Goal: Navigation & Orientation: Find specific page/section

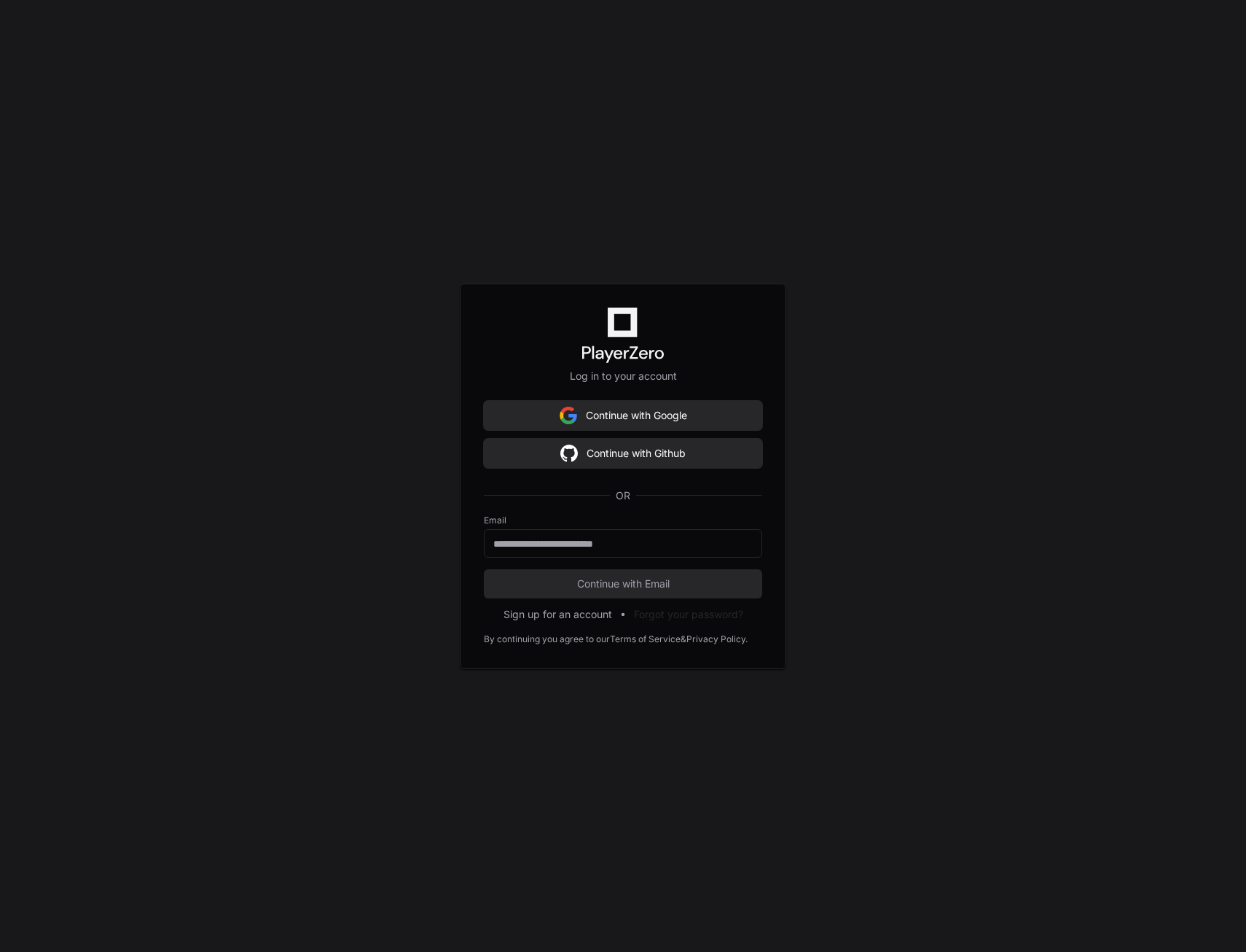
click at [405, 53] on div "Log in to your account Continue with Google Continue with Github OR Email Conti…" at bounding box center [623, 476] width 1246 height 952
click at [615, 554] on div at bounding box center [623, 543] width 278 height 28
click at [544, 539] on input "email" at bounding box center [623, 544] width 259 height 15
paste input "**********"
type input "**********"
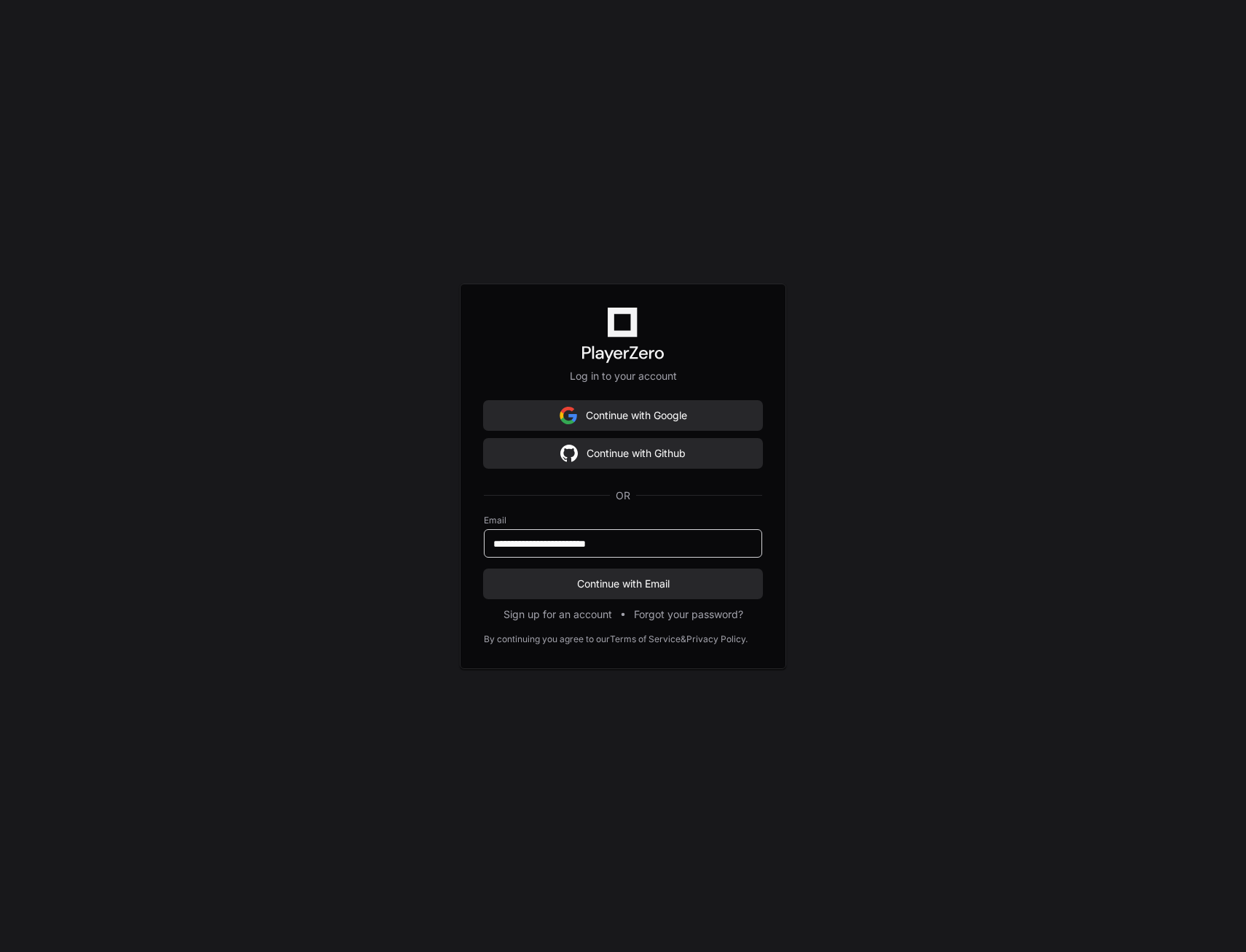
click at [484, 569] on button "Continue with Email" at bounding box center [623, 584] width 278 height 29
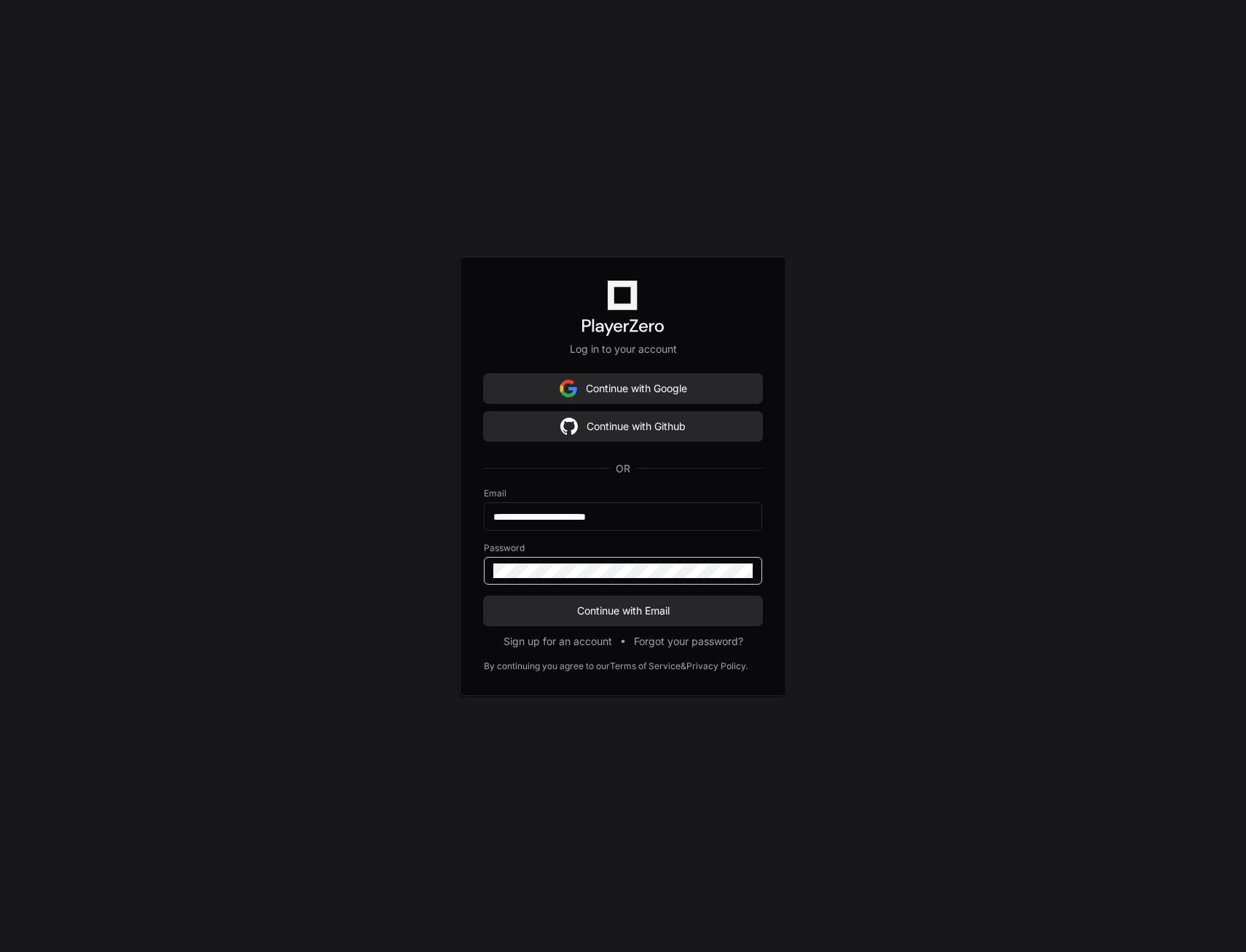
click at [484, 596] on button "Continue with Email" at bounding box center [623, 611] width 278 height 29
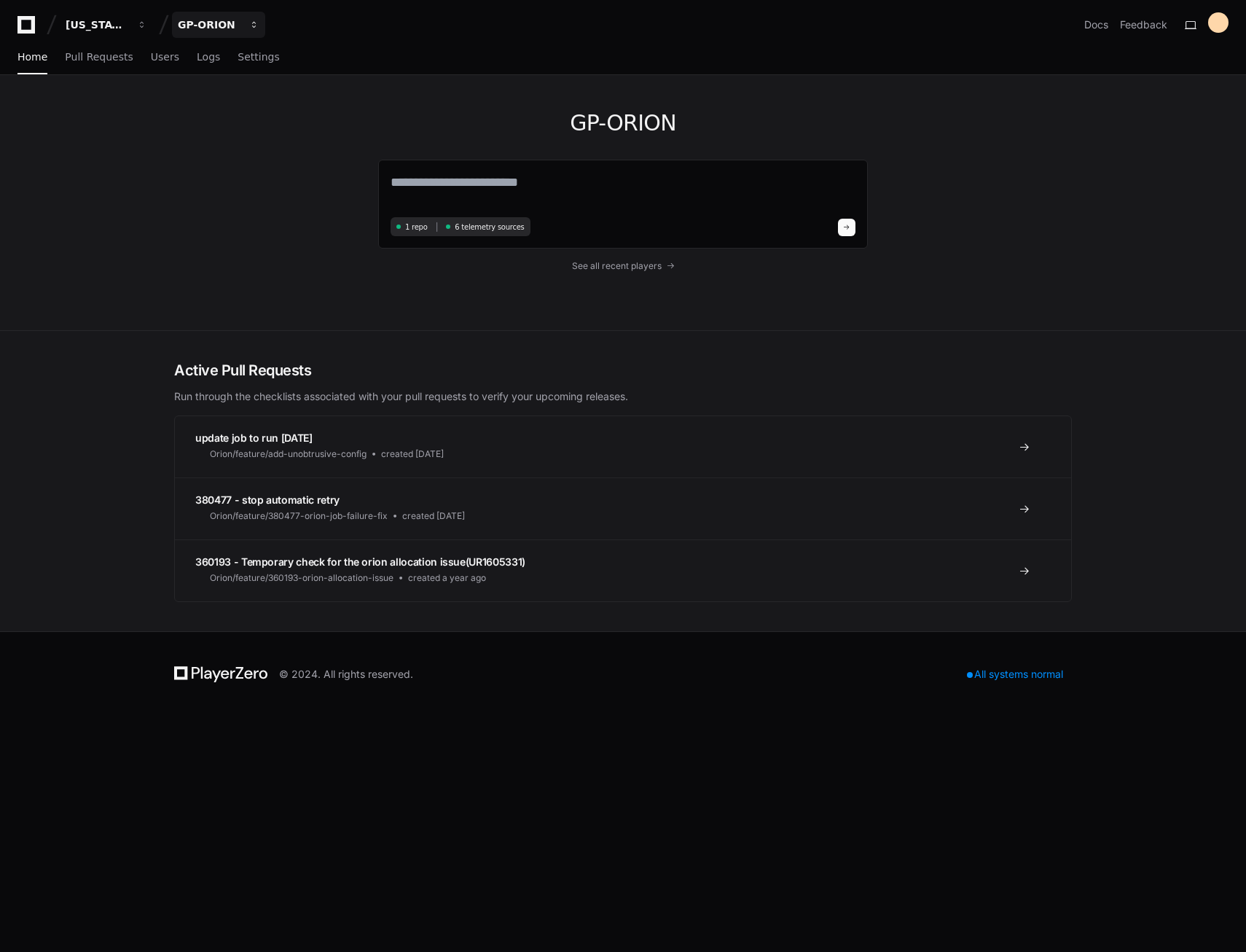
click at [147, 24] on span "button" at bounding box center [142, 24] width 11 height 11
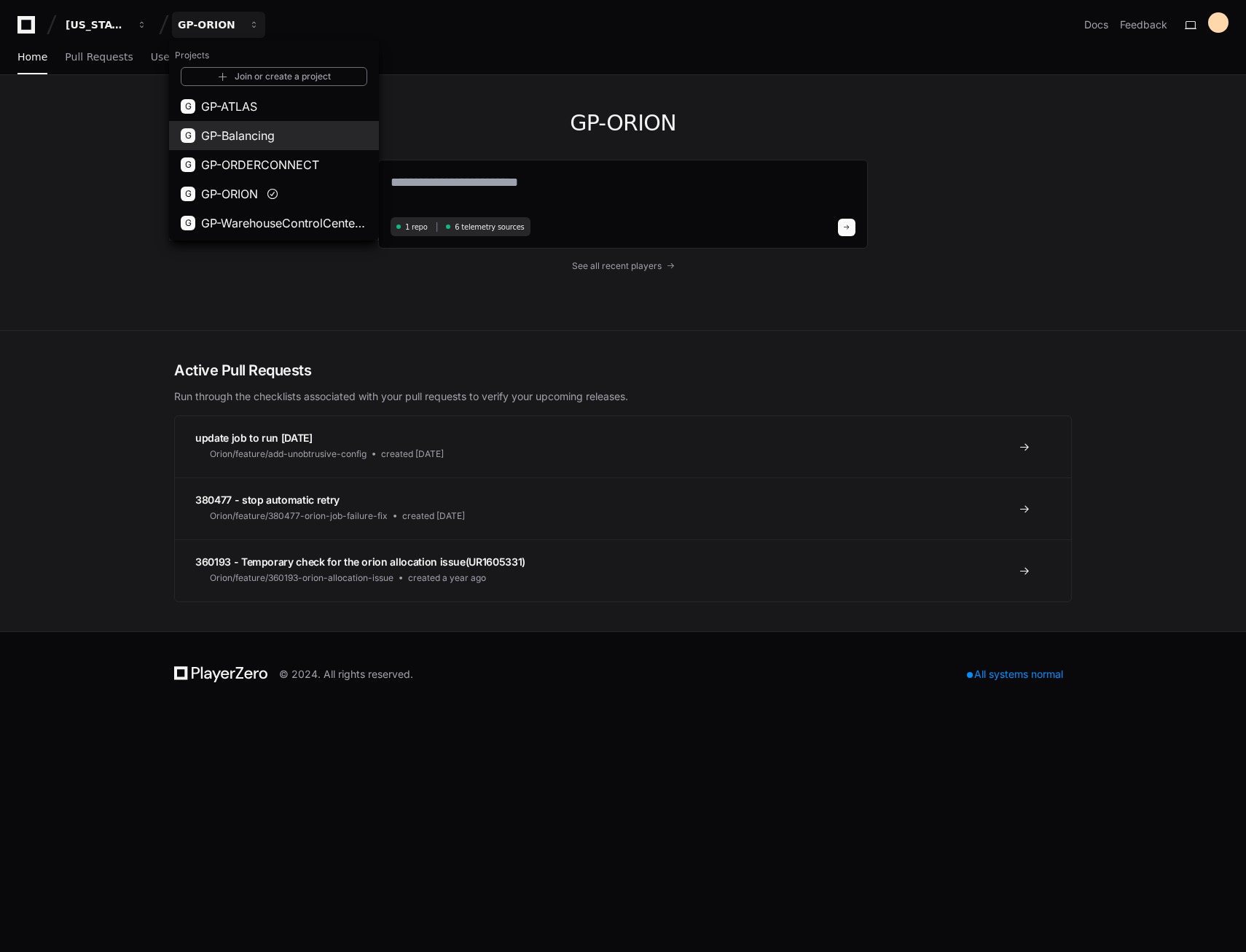
click at [261, 139] on span "GP-Balancing" at bounding box center [237, 136] width 74 height 18
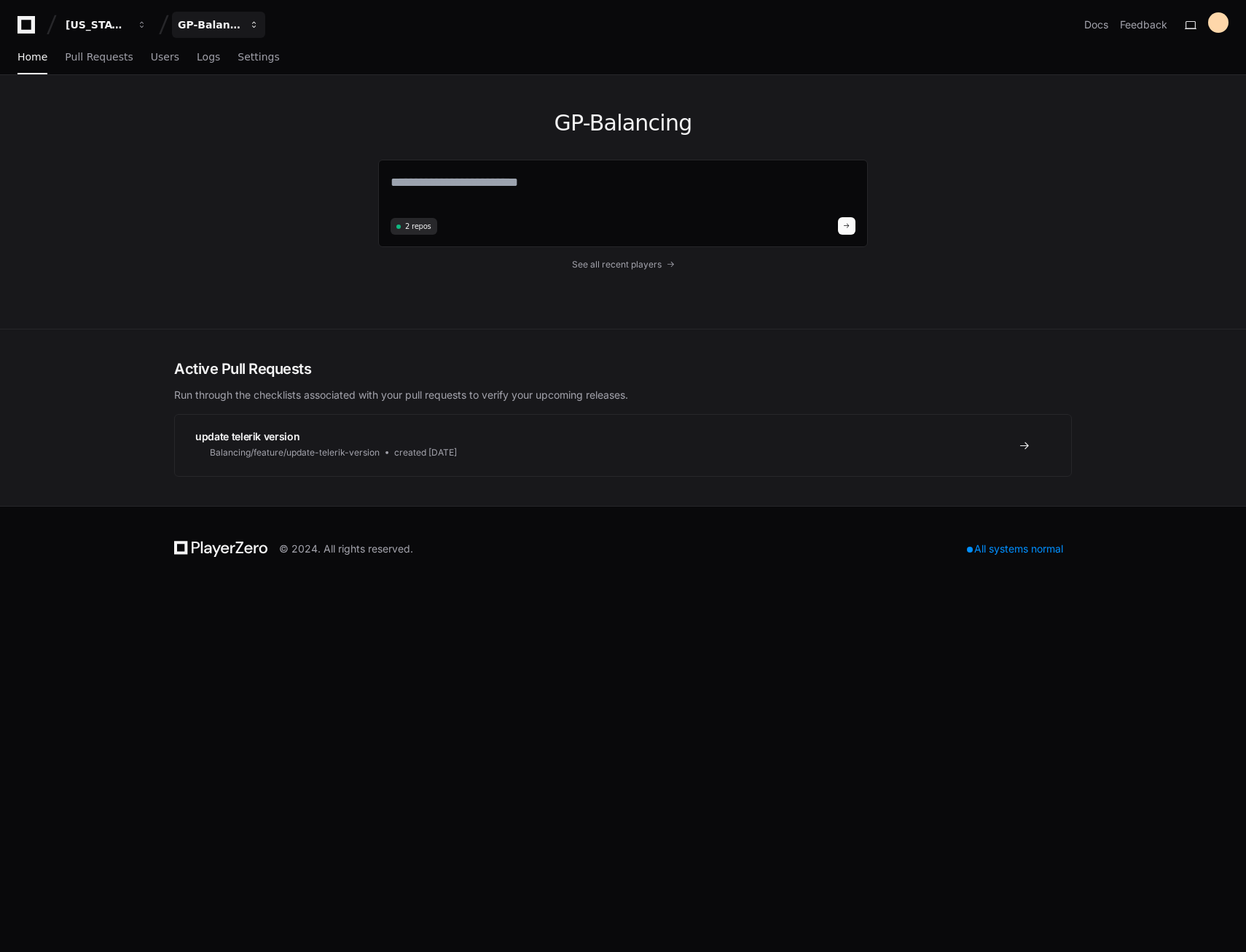
click at [128, 26] on div "GP-Balancing" at bounding box center [97, 25] width 63 height 15
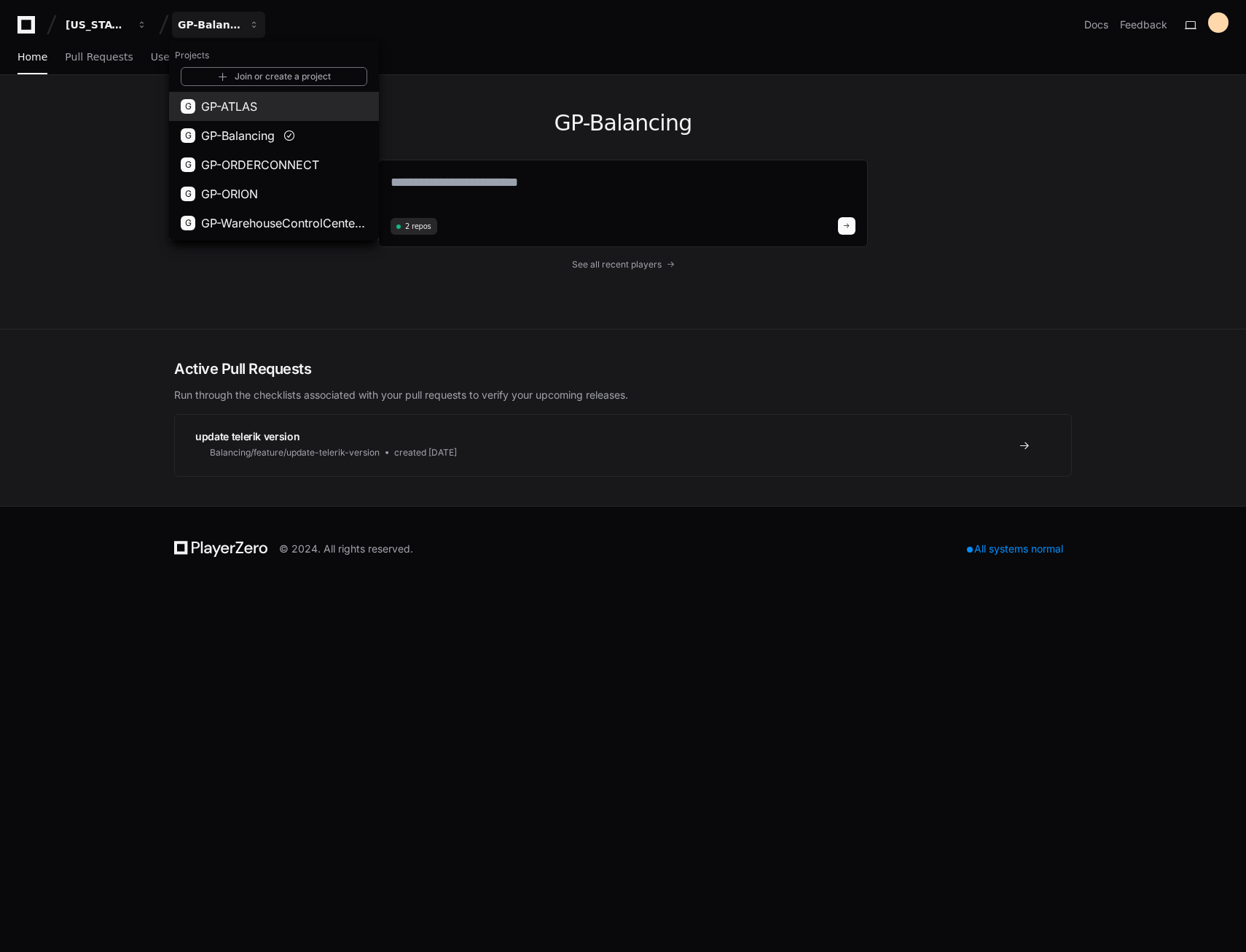
click at [225, 109] on span "GP-ATLAS" at bounding box center [228, 107] width 56 height 18
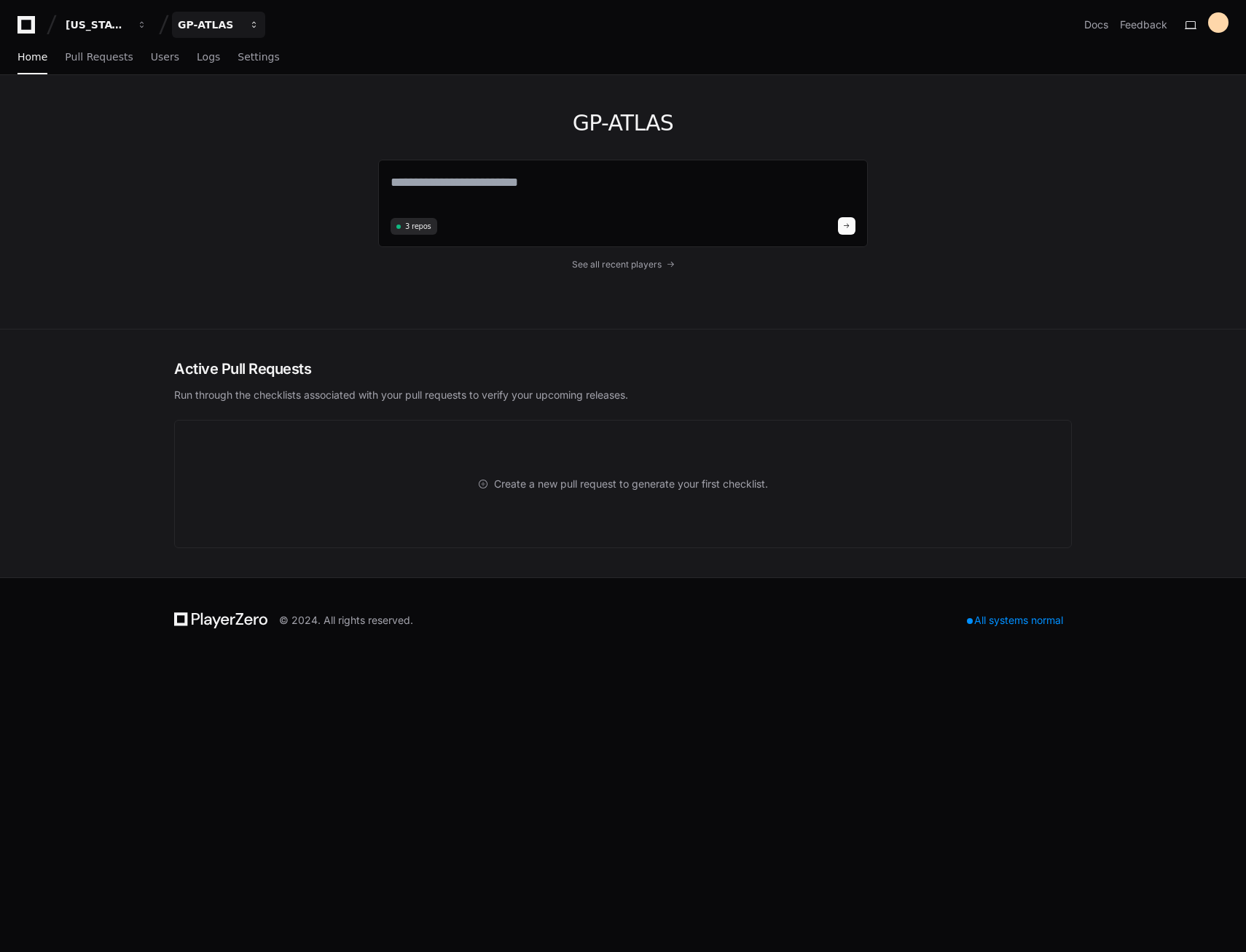
click at [220, 14] on button "GP-ATLAS" at bounding box center [219, 24] width 93 height 26
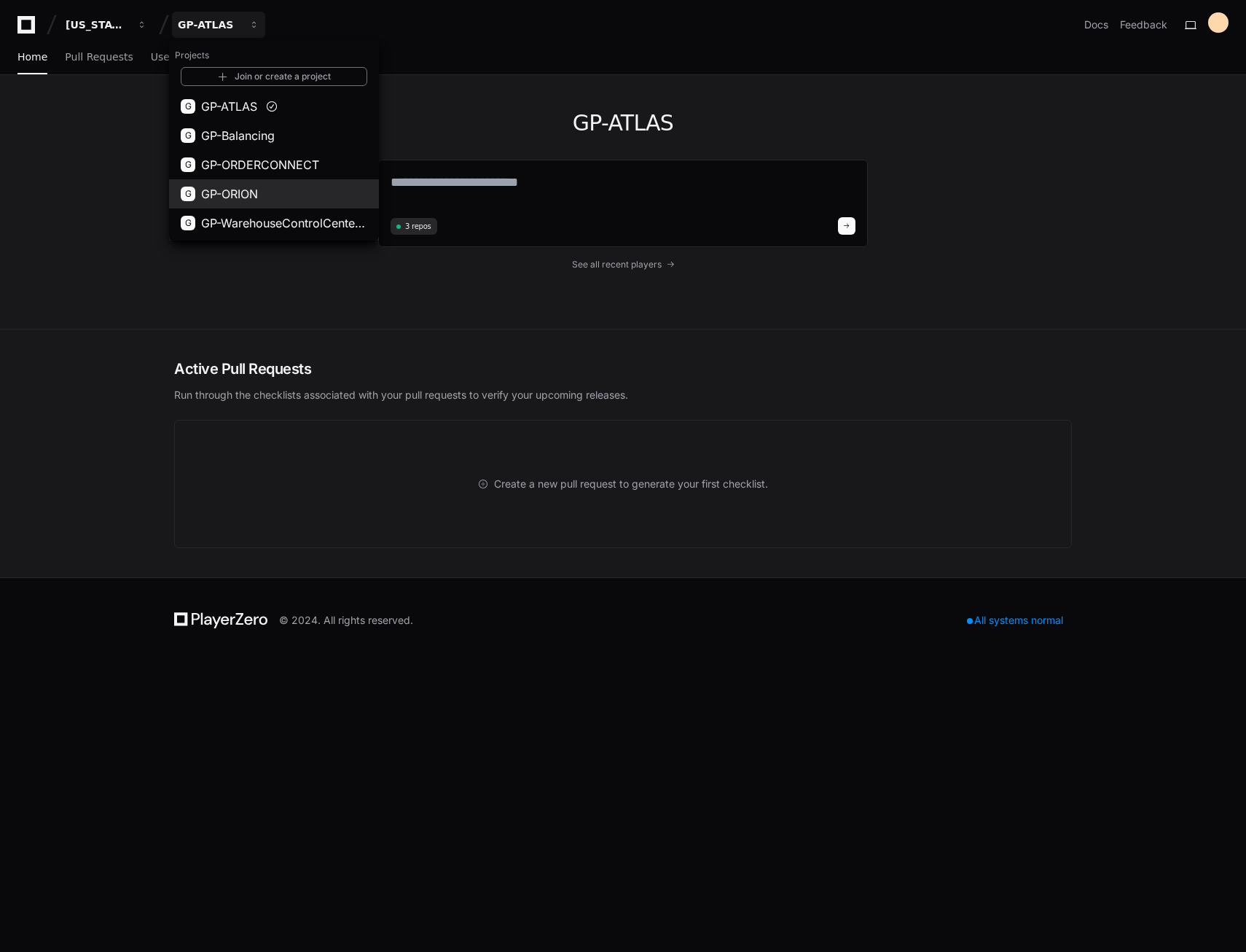
click at [237, 193] on span "GP-ORION" at bounding box center [229, 194] width 57 height 18
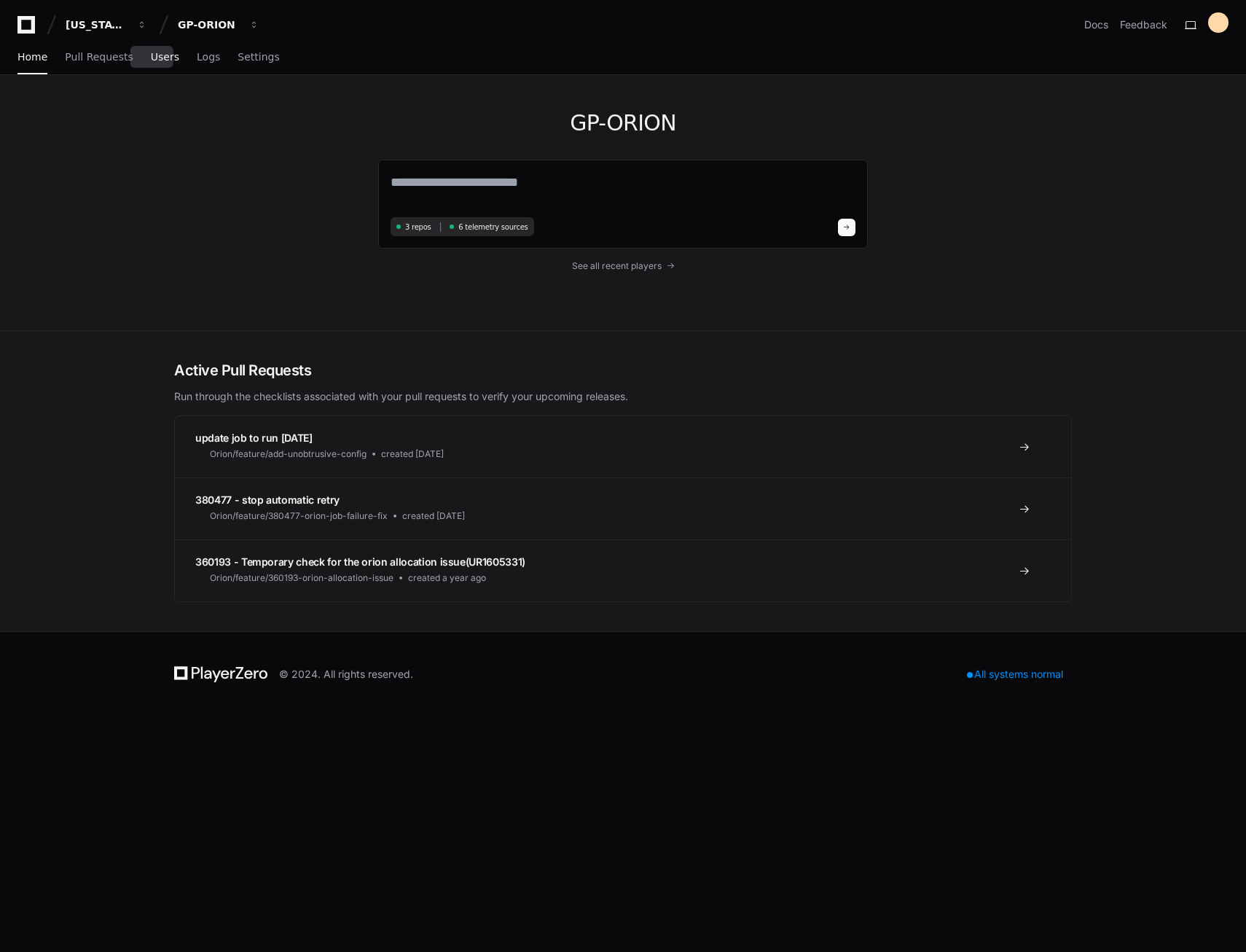
click at [151, 61] on span "Users" at bounding box center [165, 57] width 28 height 9
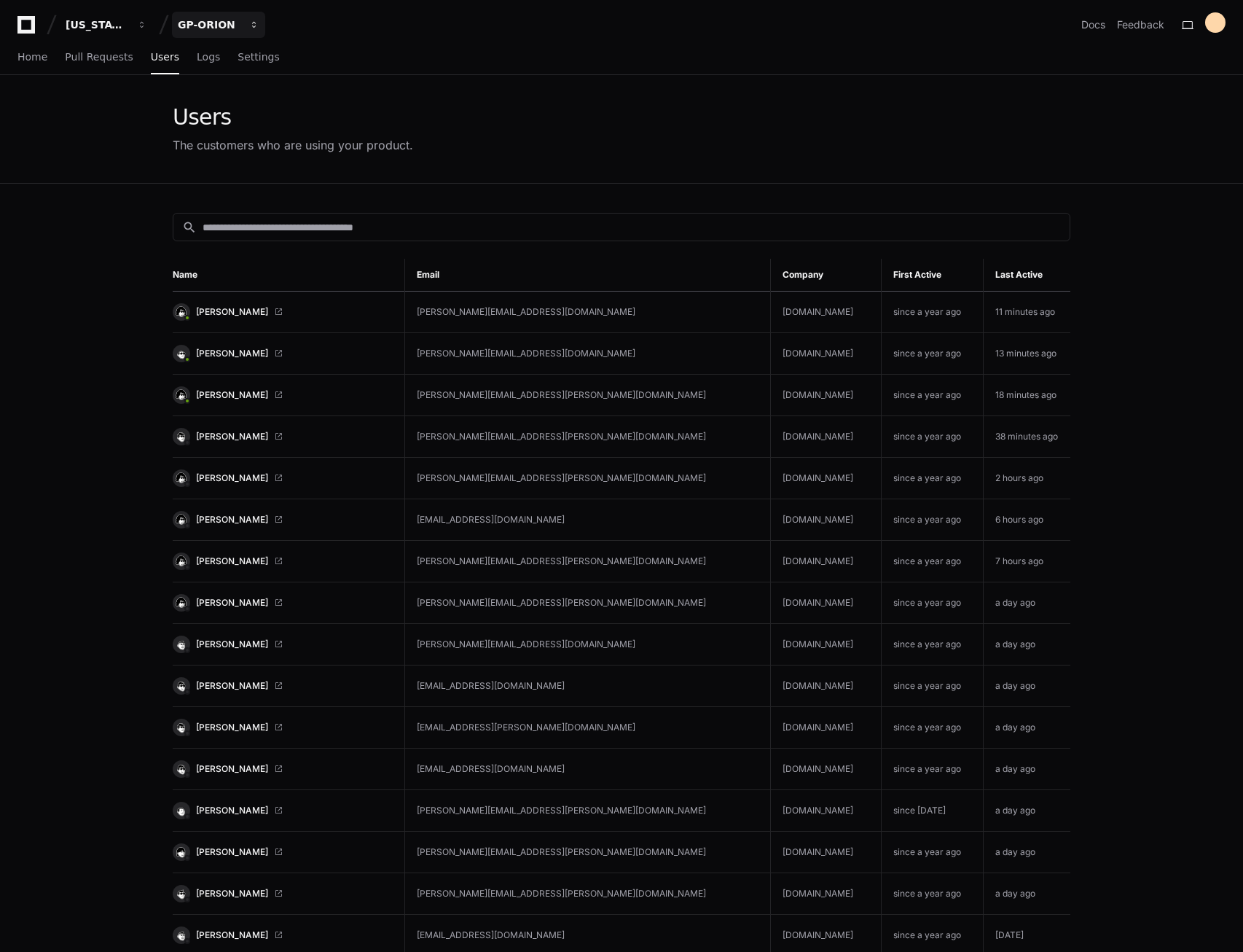
click at [128, 25] on div "GP-ORION" at bounding box center [97, 25] width 63 height 15
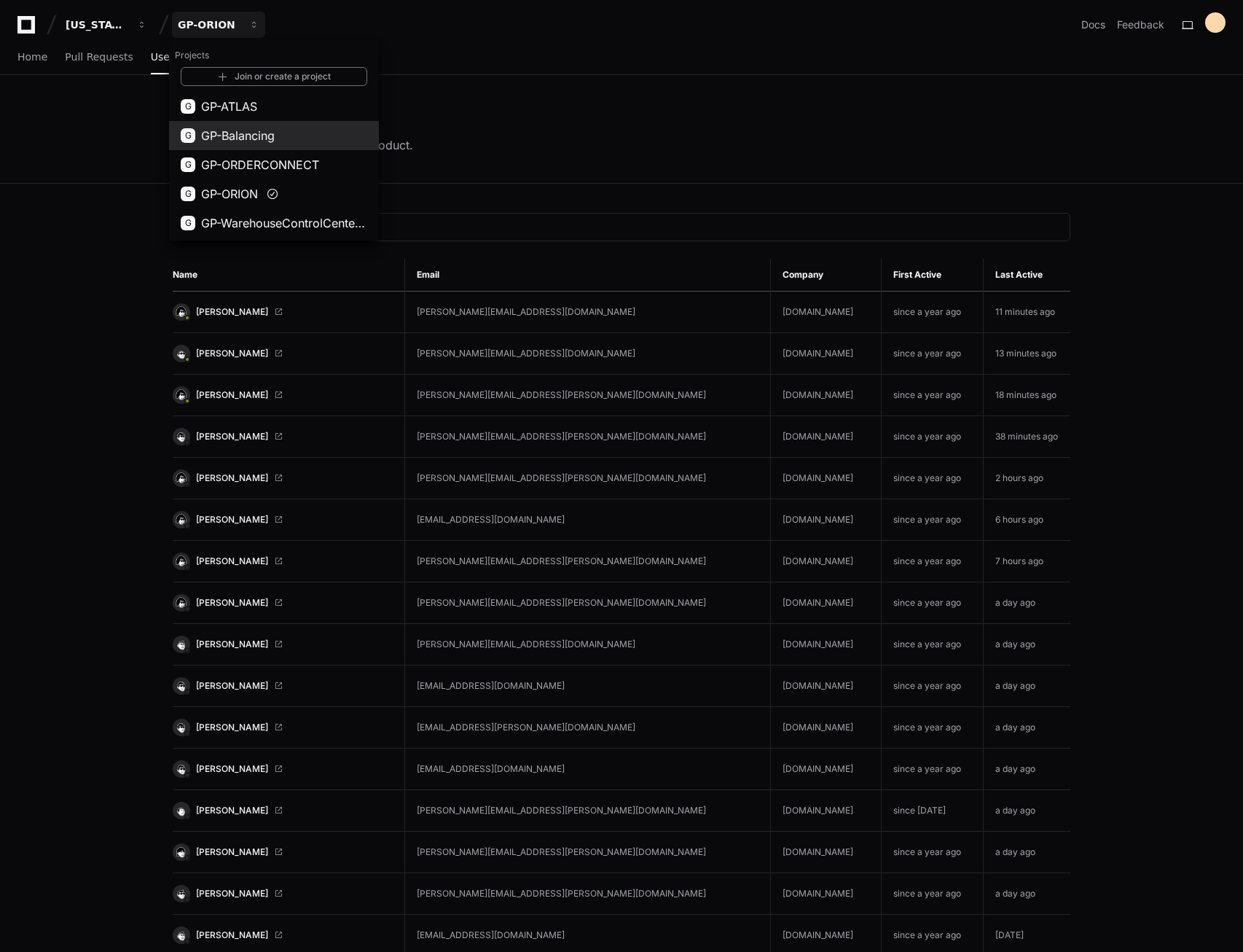
click at [225, 138] on span "GP-Balancing" at bounding box center [237, 136] width 74 height 18
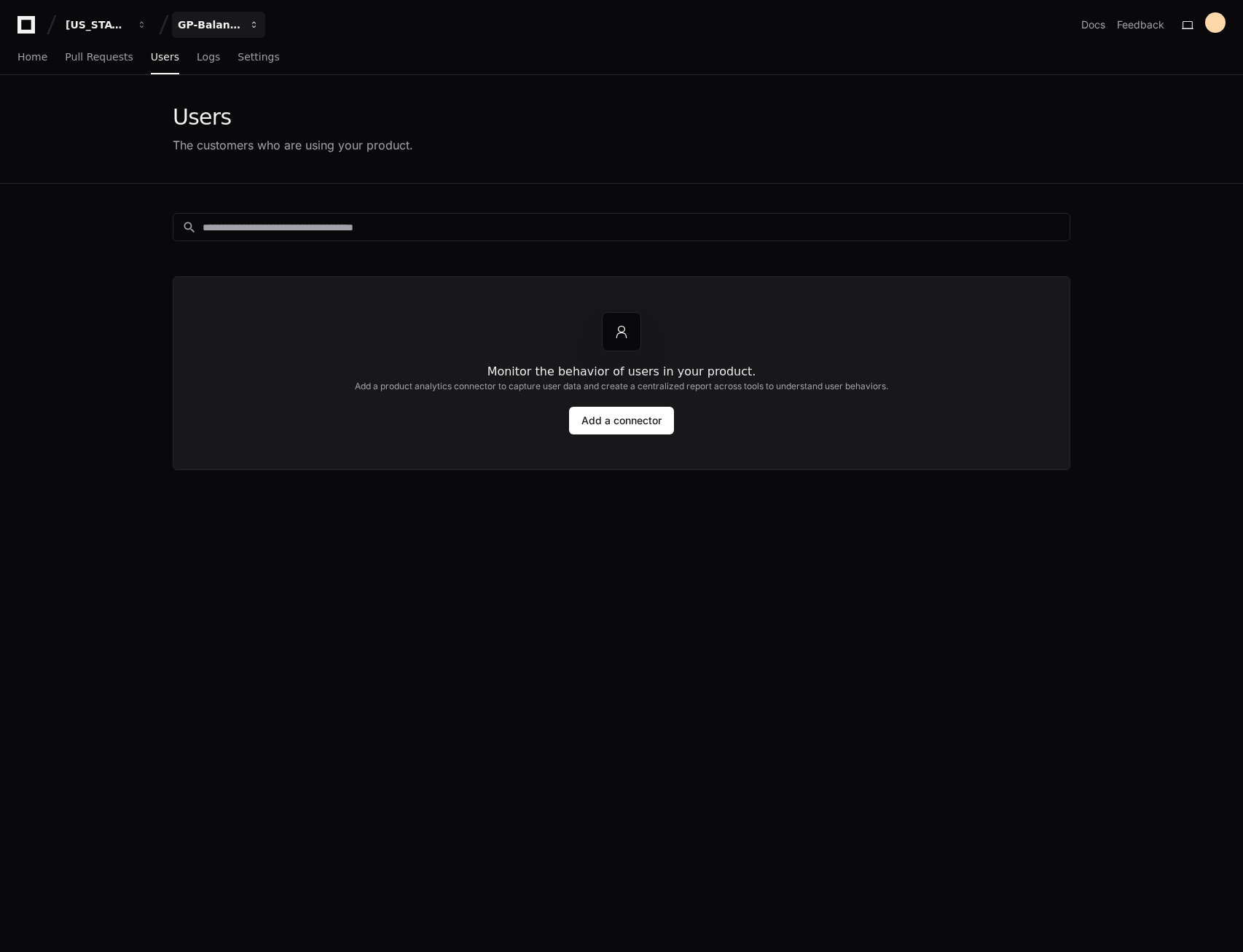
click at [128, 20] on div "GP-Balancing" at bounding box center [97, 25] width 63 height 15
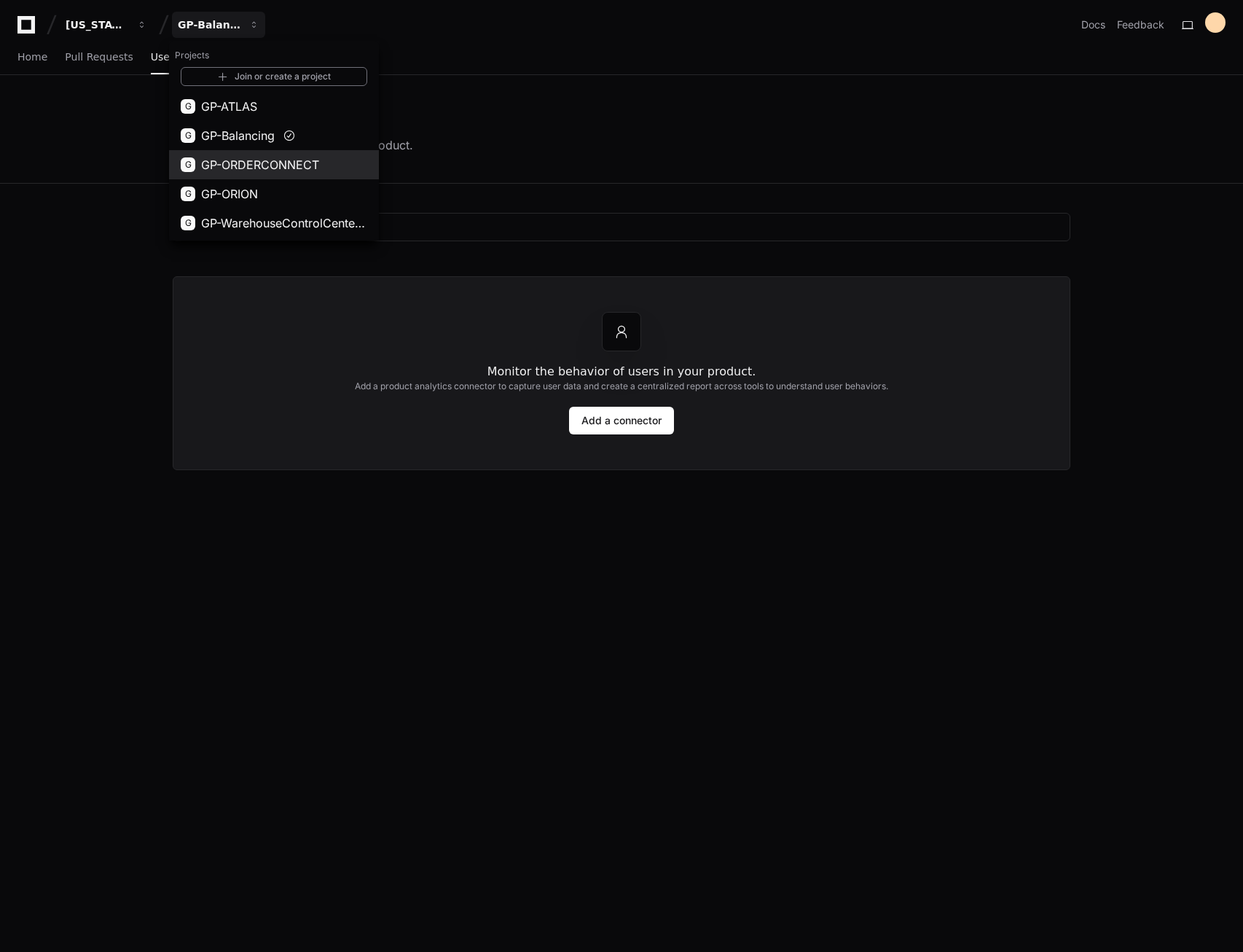
click at [234, 163] on span "GP-ORDERCONNECT" at bounding box center [259, 165] width 118 height 18
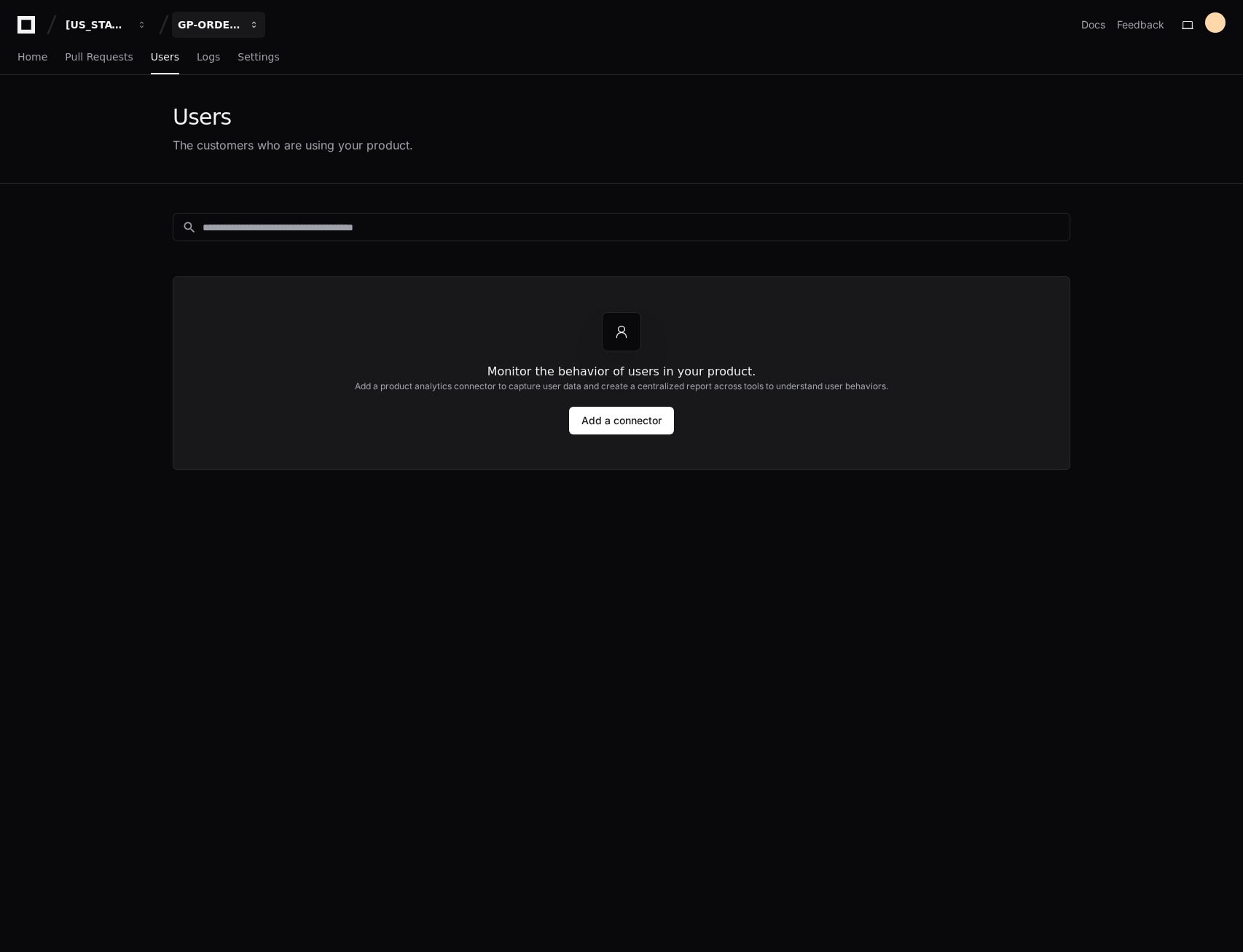
click at [128, 21] on div "GP-ORDERCONNECT" at bounding box center [97, 25] width 63 height 15
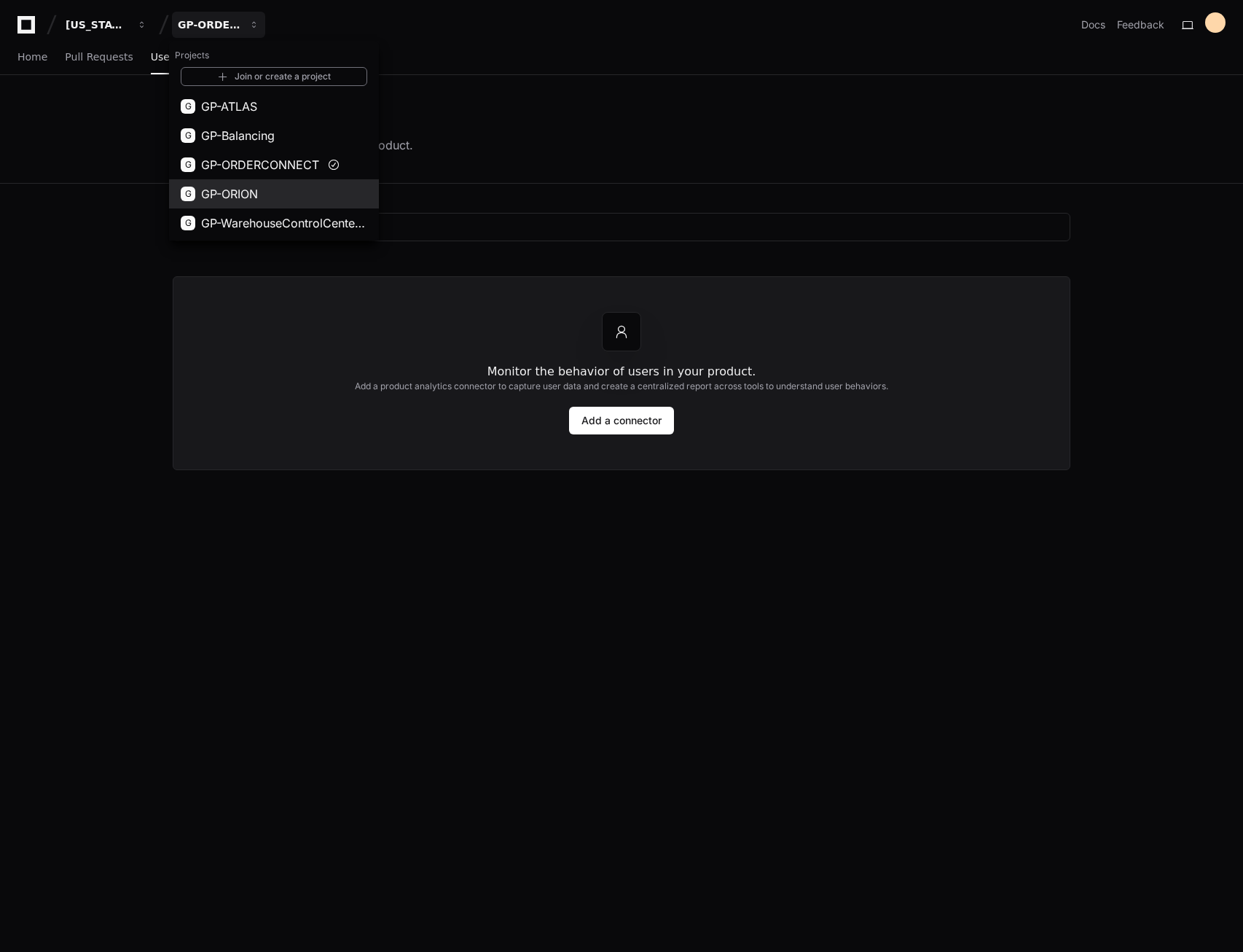
click at [246, 197] on span "GP-ORION" at bounding box center [229, 194] width 57 height 18
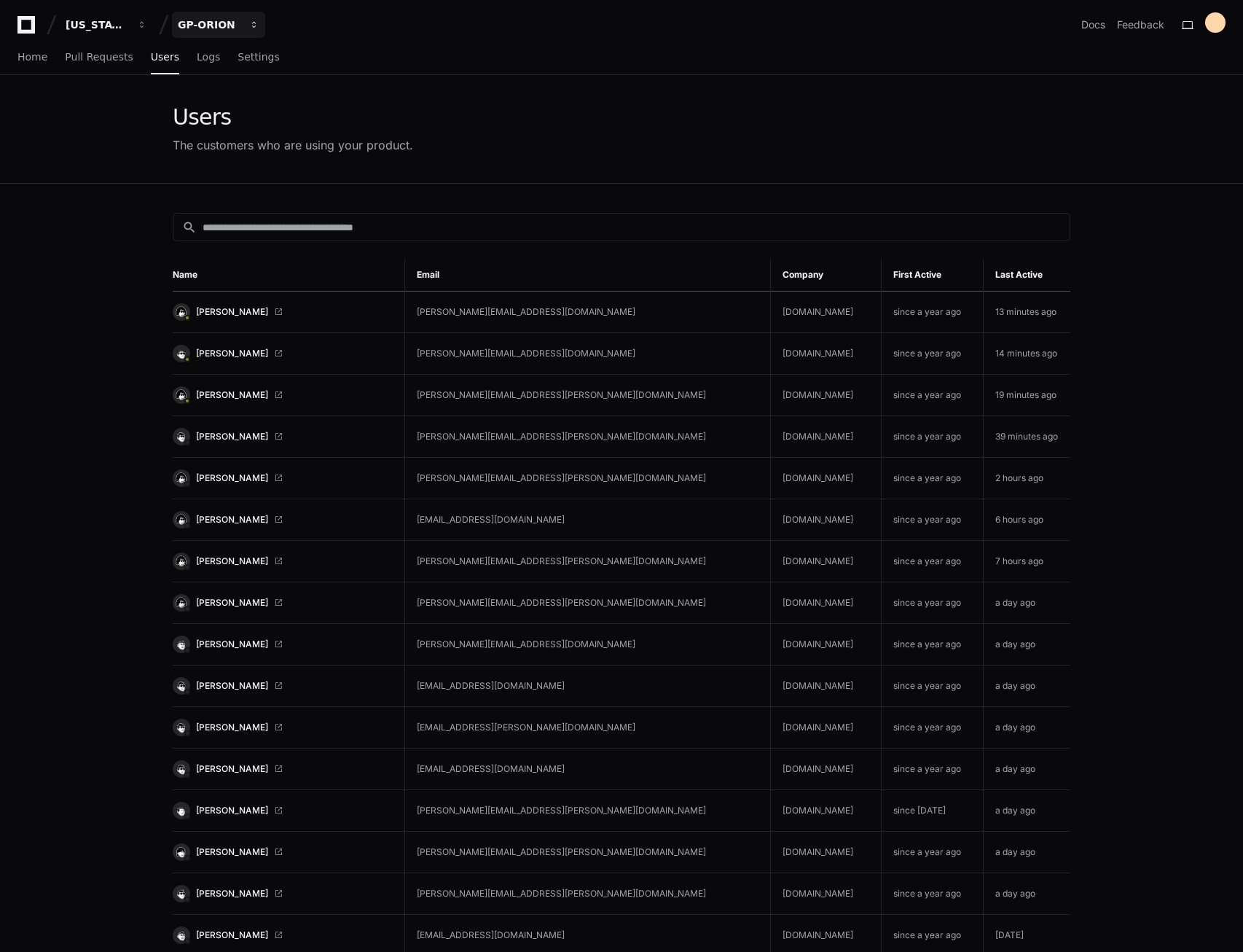
click at [128, 23] on div "GP-ORION" at bounding box center [97, 25] width 63 height 15
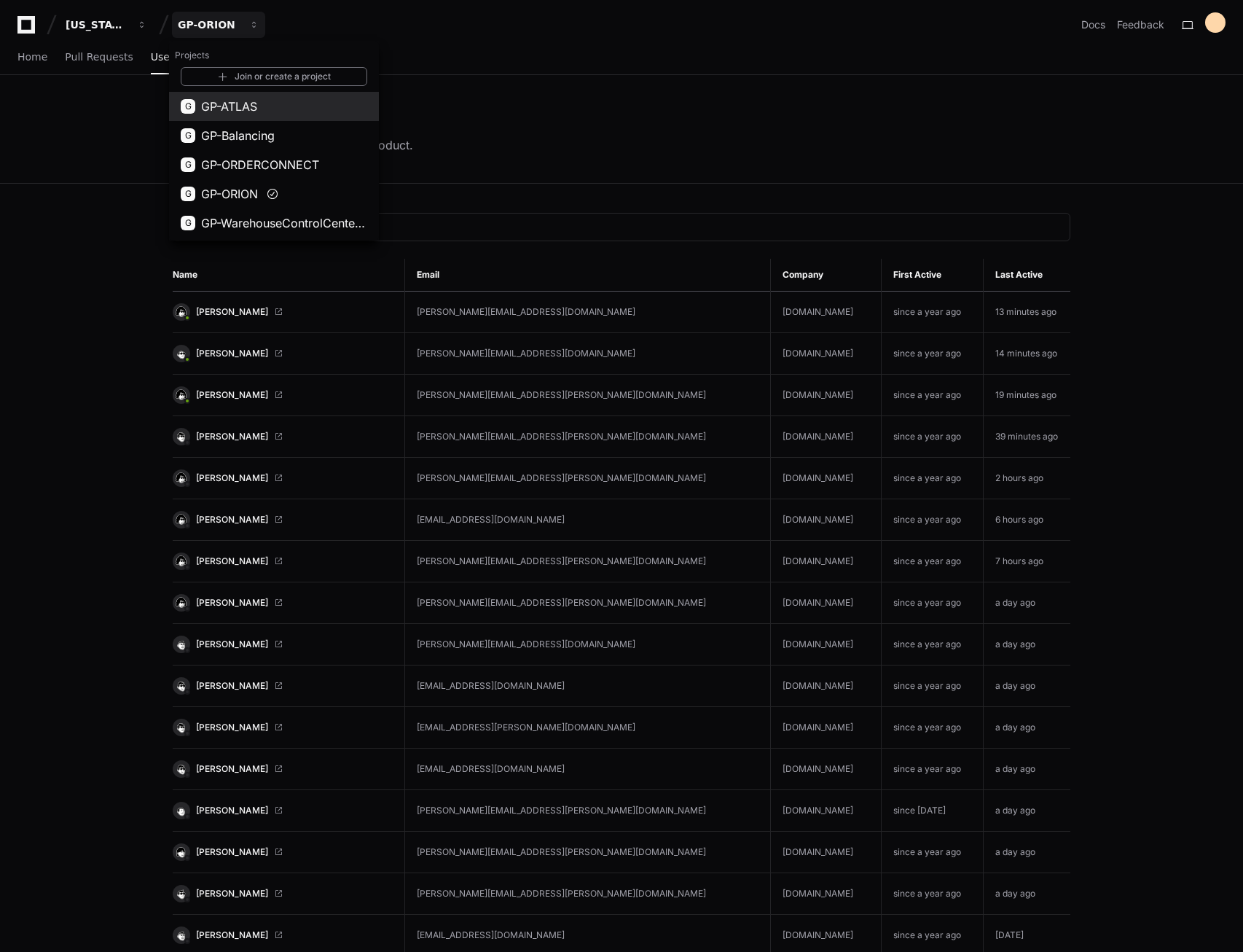
click at [250, 106] on span "GP-ATLAS" at bounding box center [228, 107] width 56 height 18
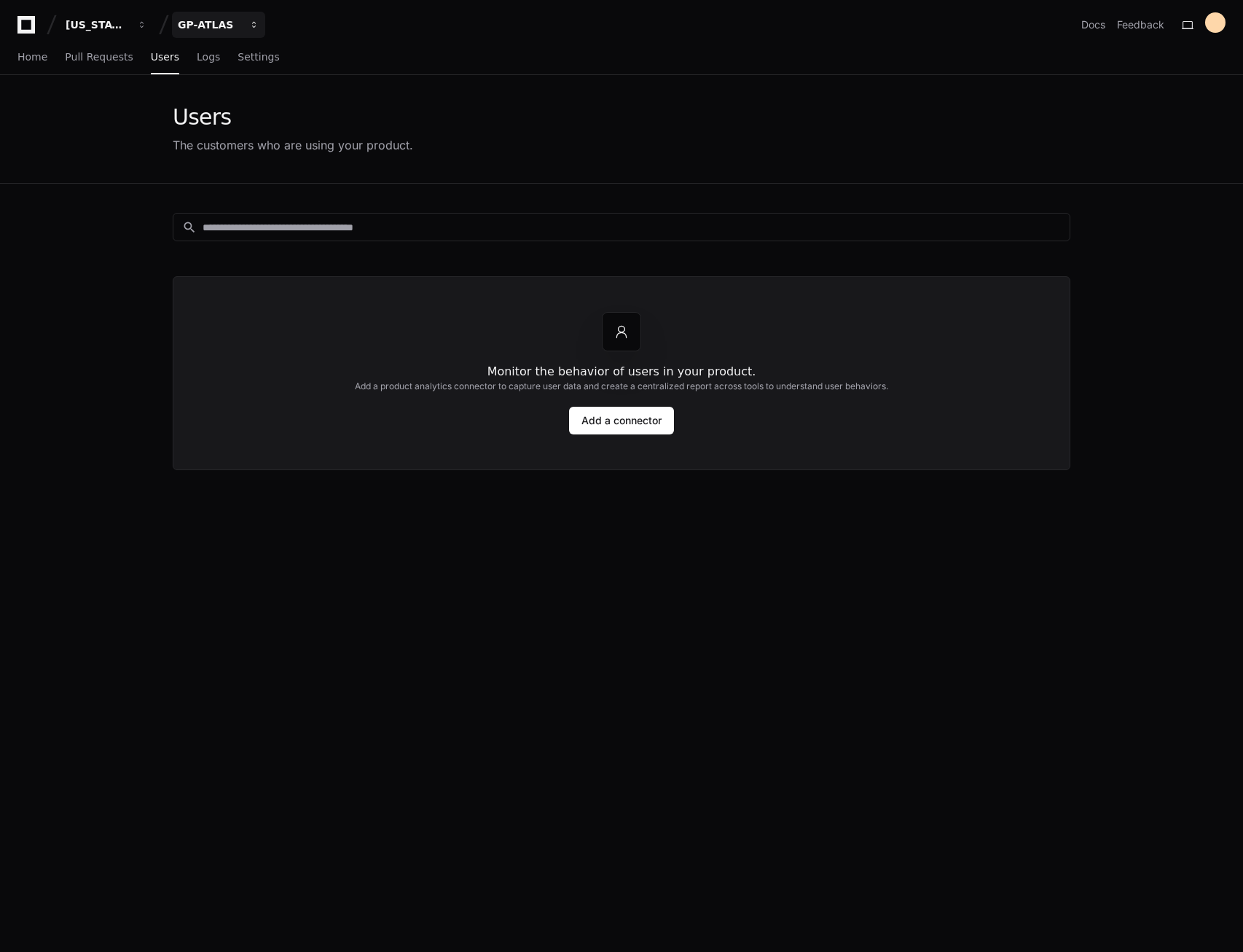
click at [128, 28] on div "GP-ATLAS" at bounding box center [97, 25] width 63 height 15
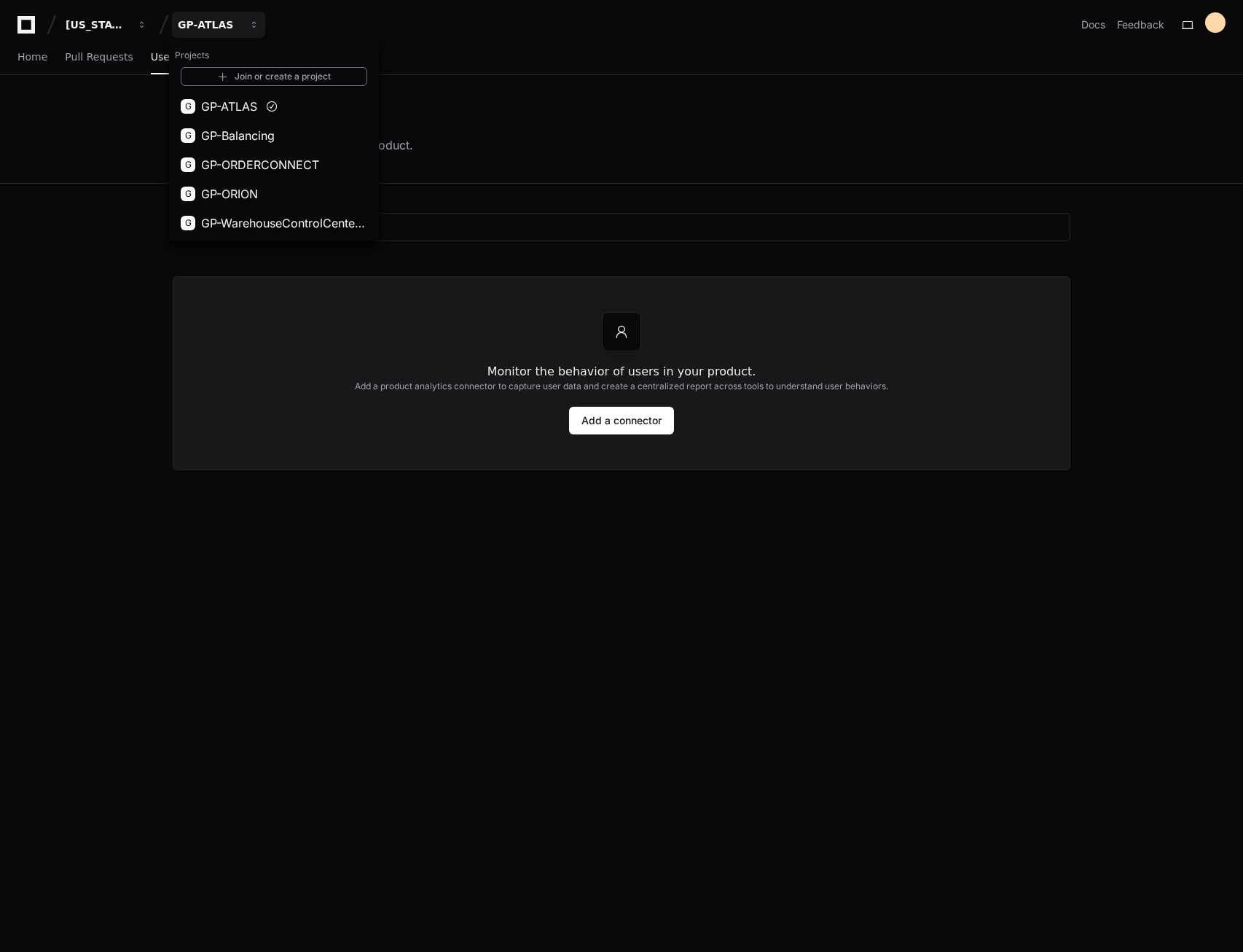
click at [89, 317] on app-customers-list "Users The customers who are using your product. search Monitor the behavior of …" at bounding box center [621, 605] width 1243 height 1060
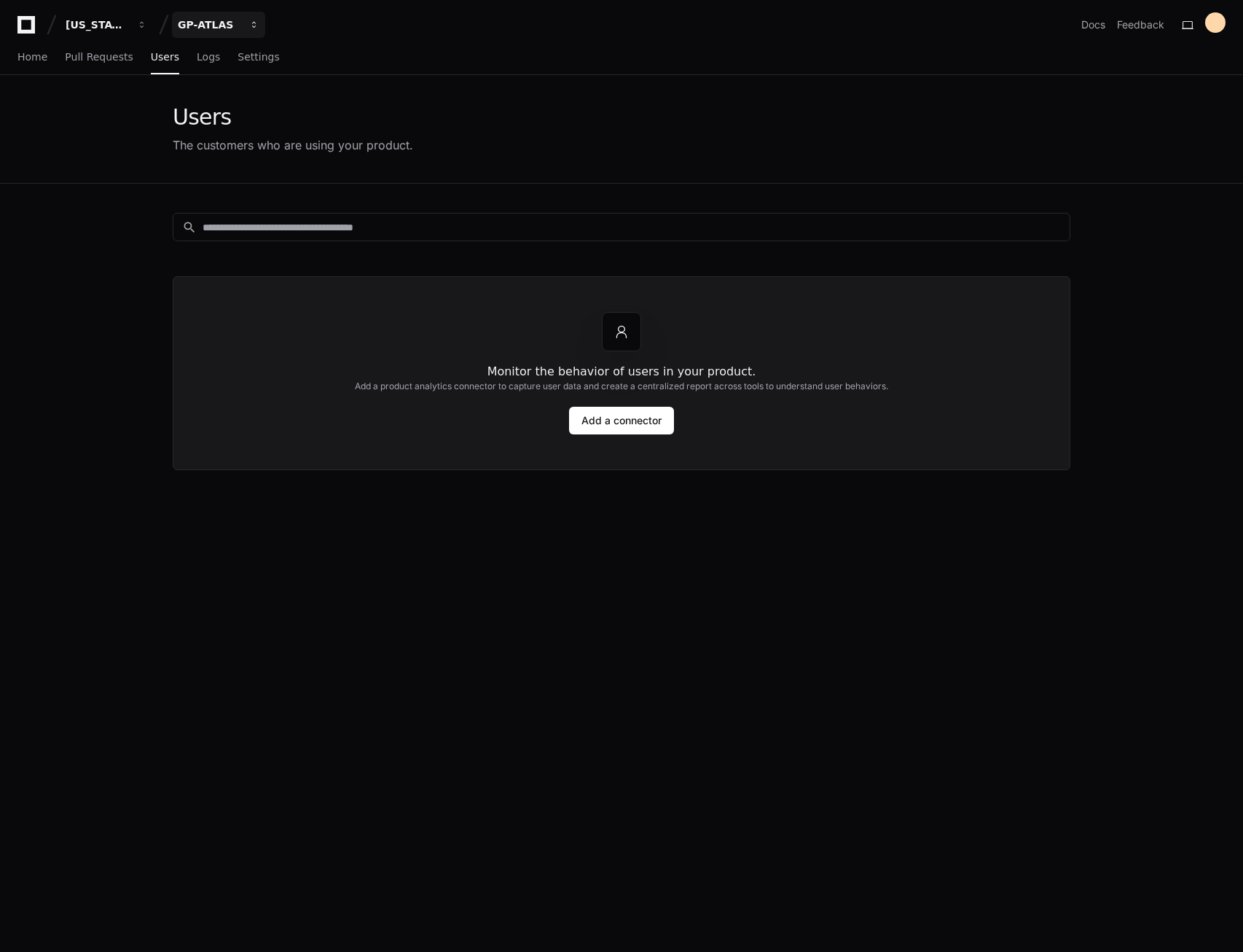
click at [247, 18] on button "GP-ATLAS" at bounding box center [219, 24] width 93 height 26
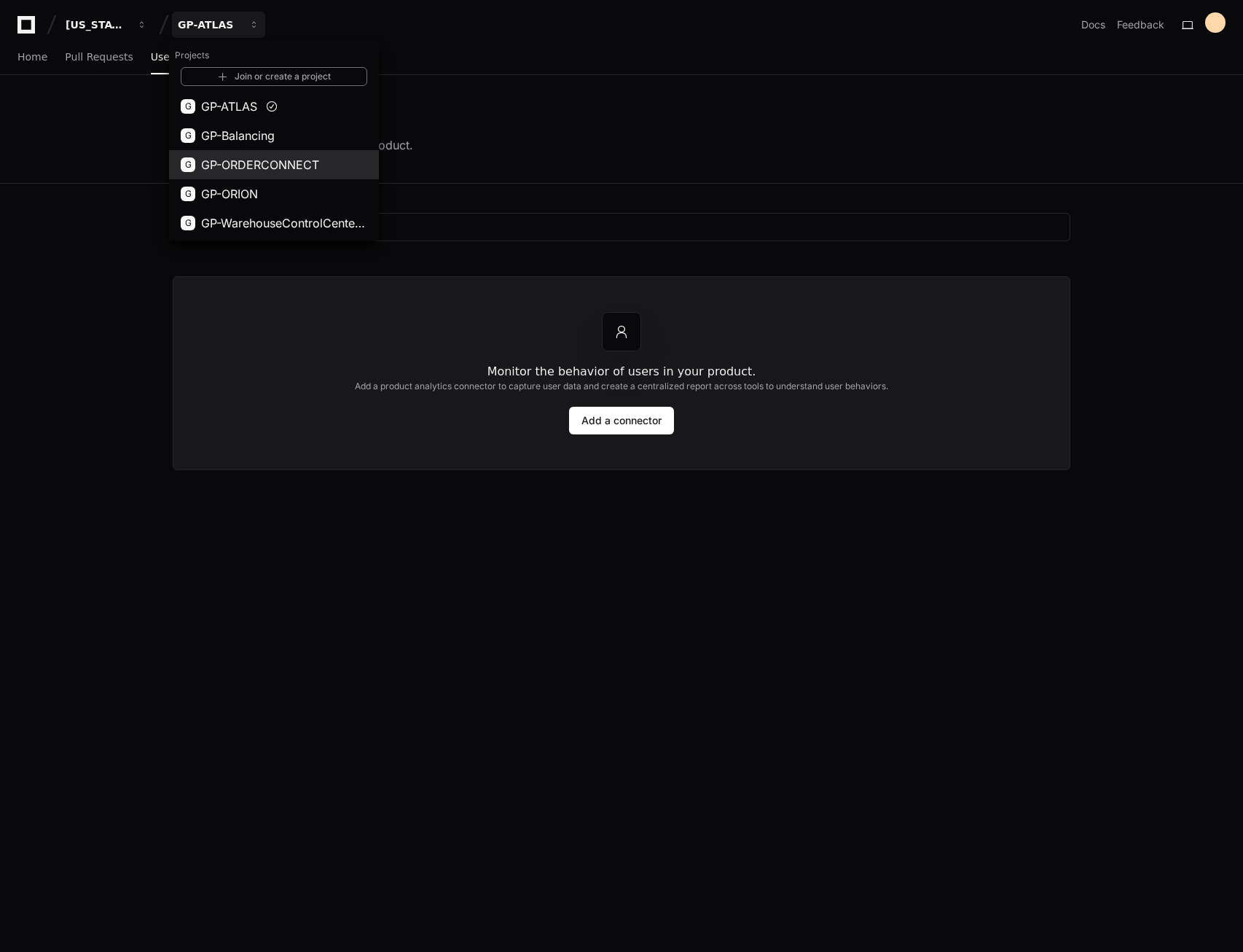
click at [246, 166] on span "GP-ORDERCONNECT" at bounding box center [259, 165] width 118 height 18
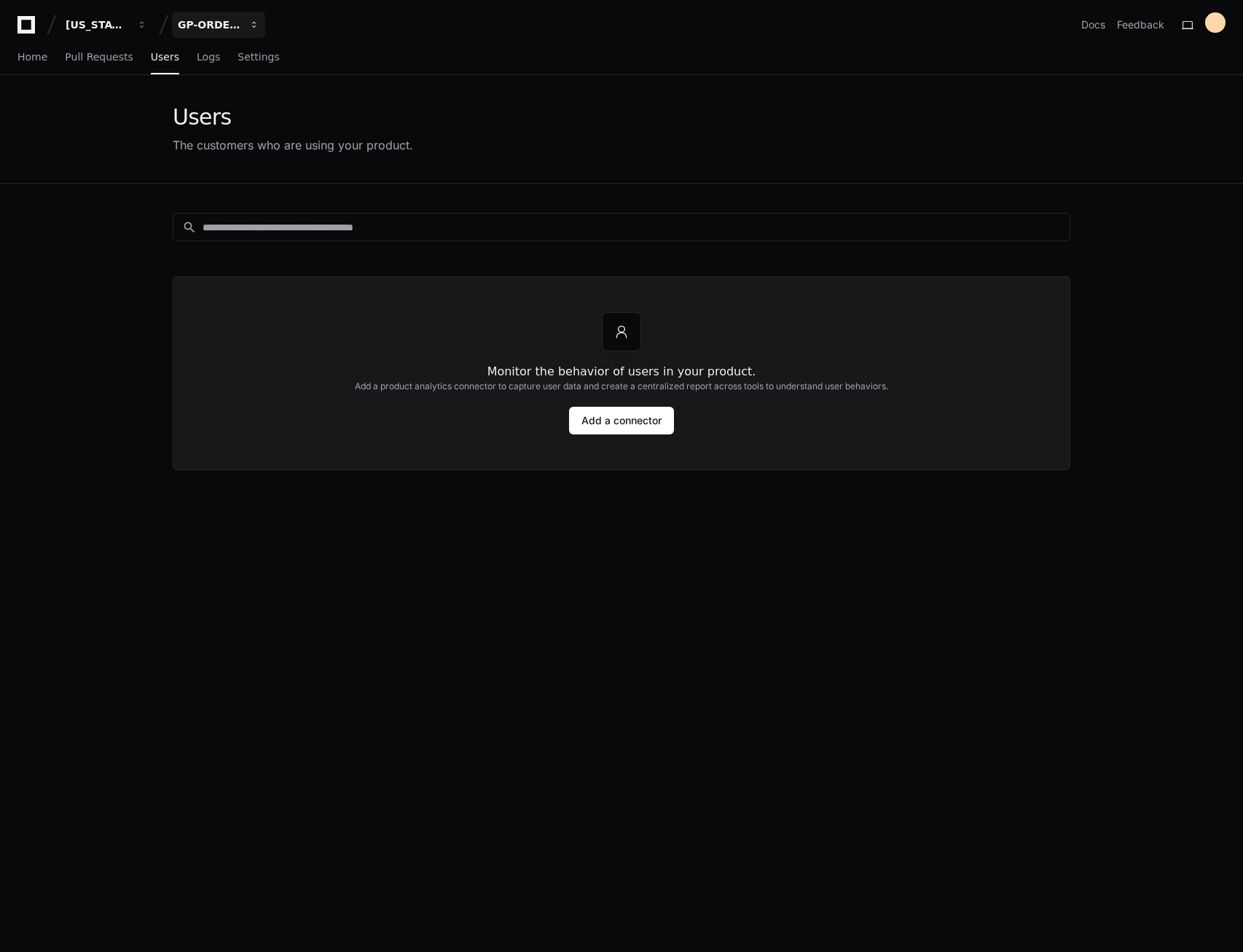
click at [128, 24] on div "GP-ORDERCONNECT" at bounding box center [97, 25] width 63 height 15
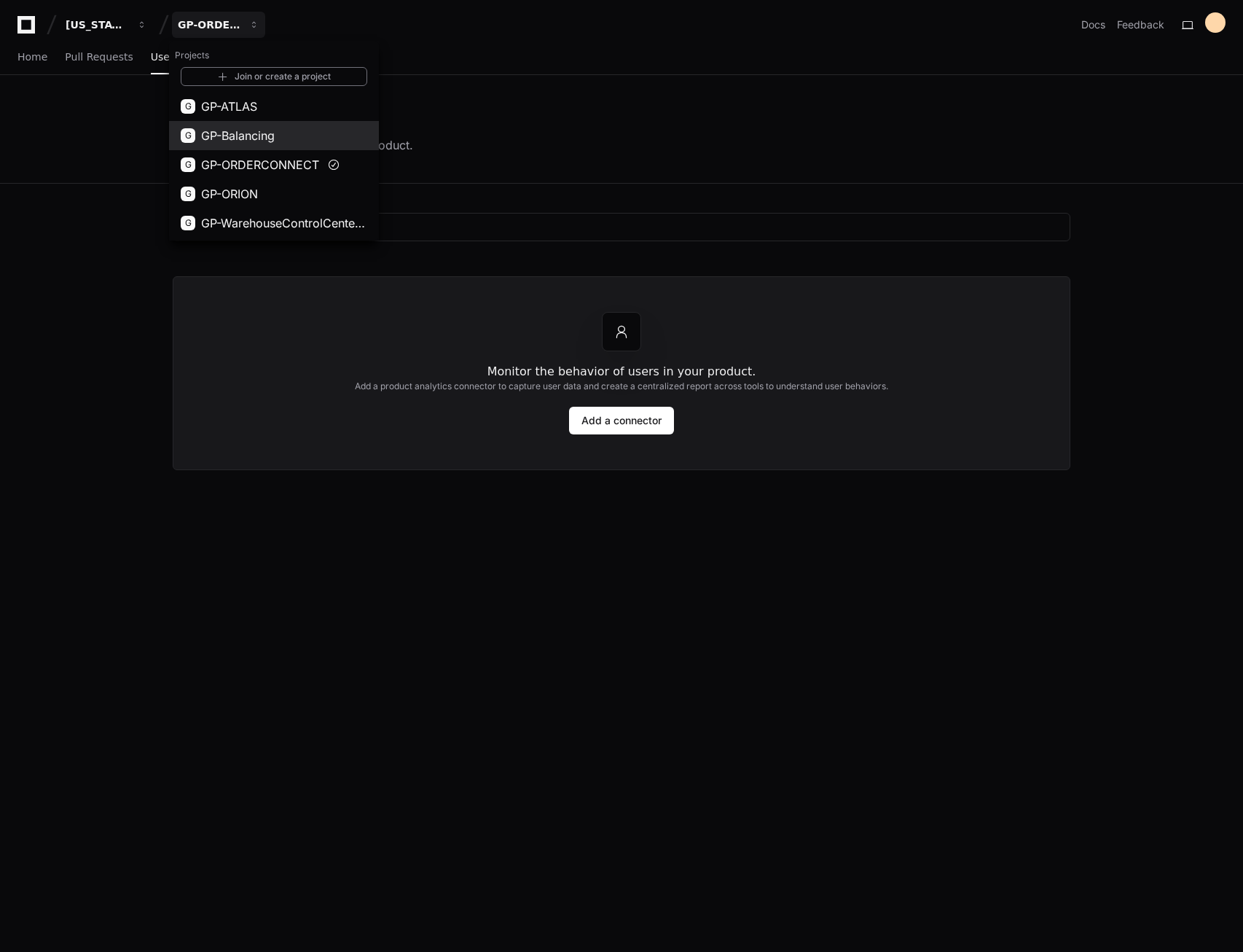
click at [249, 133] on span "GP-Balancing" at bounding box center [237, 136] width 74 height 18
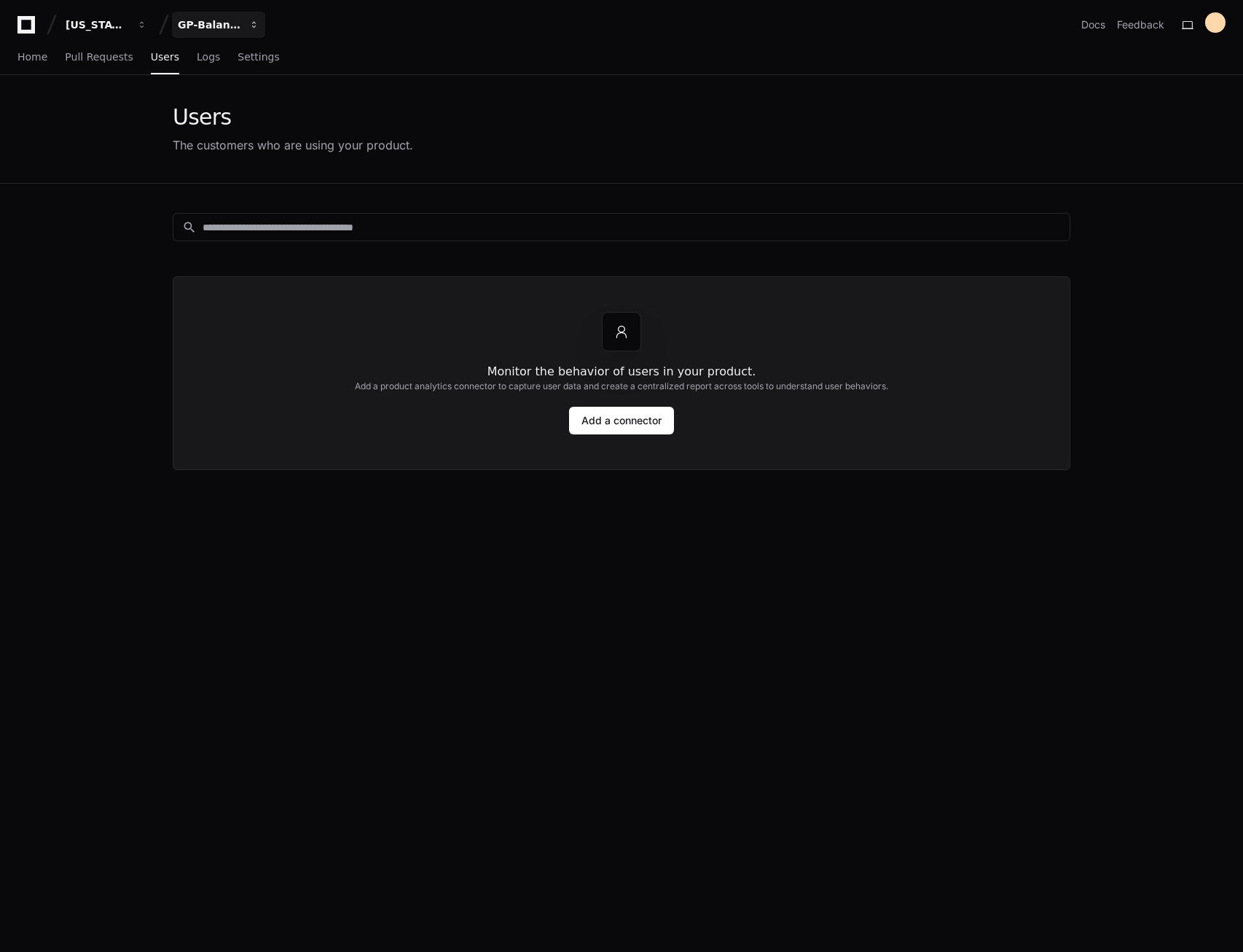
click at [241, 28] on button "GP-Balancing" at bounding box center [219, 24] width 93 height 26
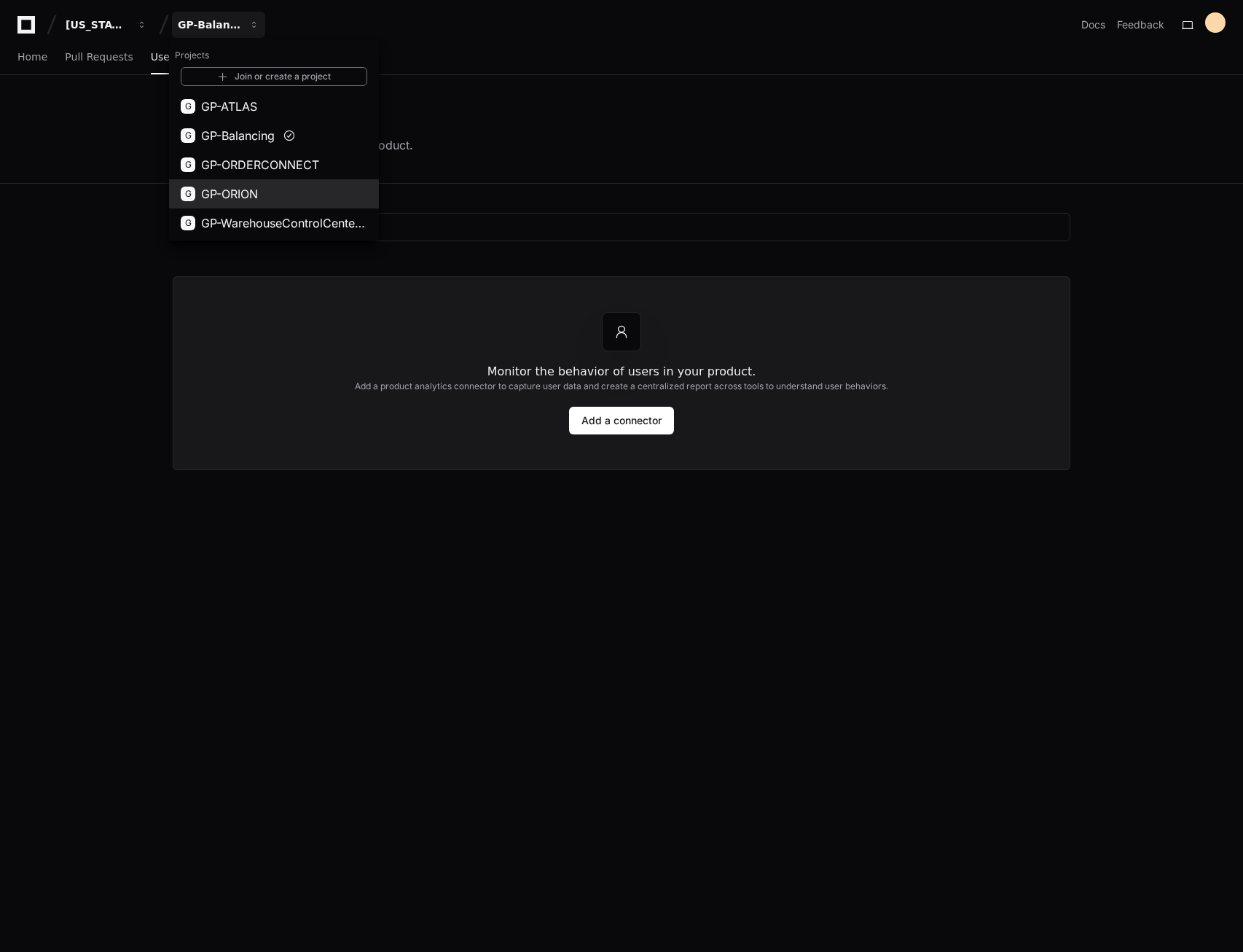
click at [257, 189] on span "GP-ORION" at bounding box center [229, 194] width 57 height 18
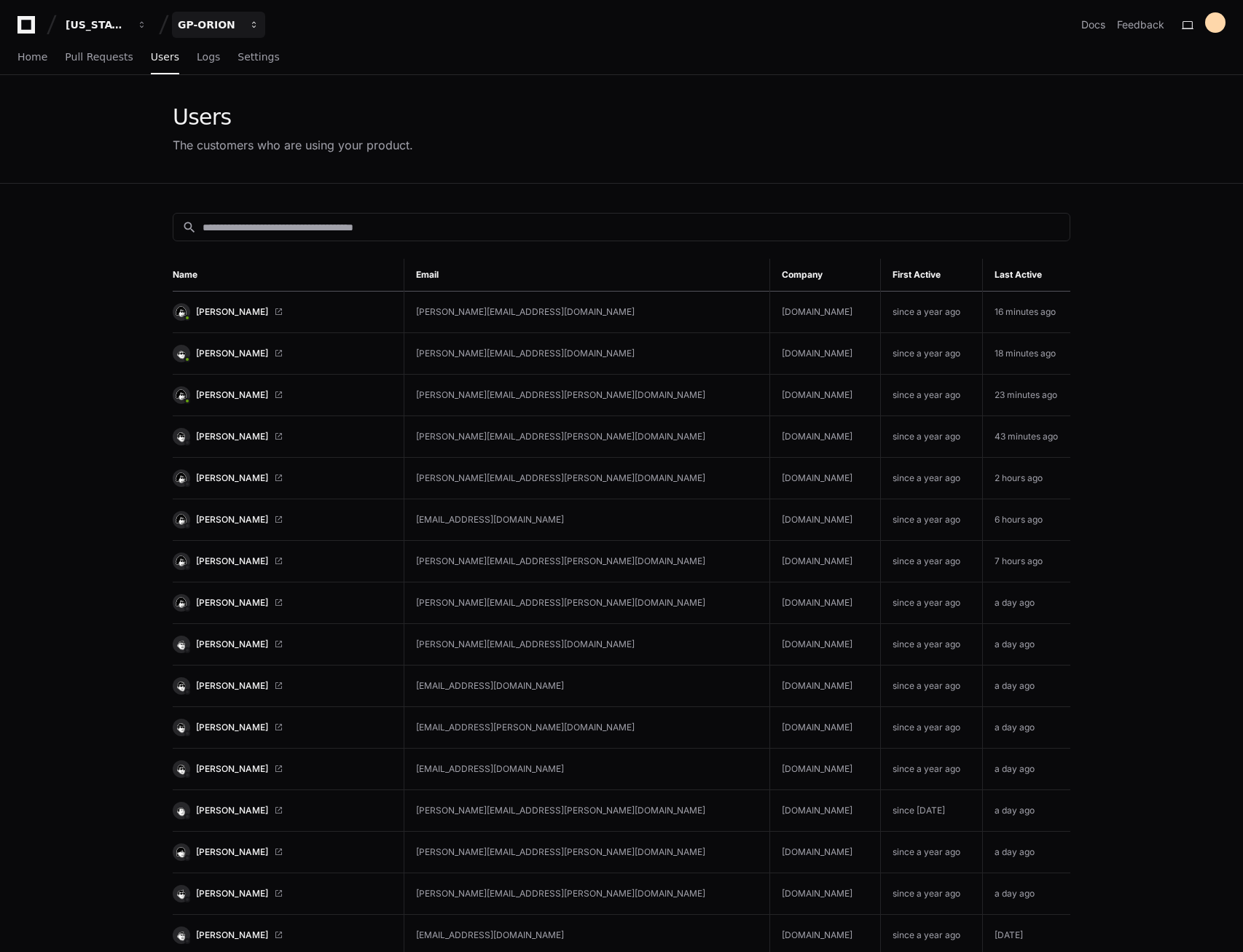
click at [147, 25] on span "button" at bounding box center [142, 24] width 11 height 11
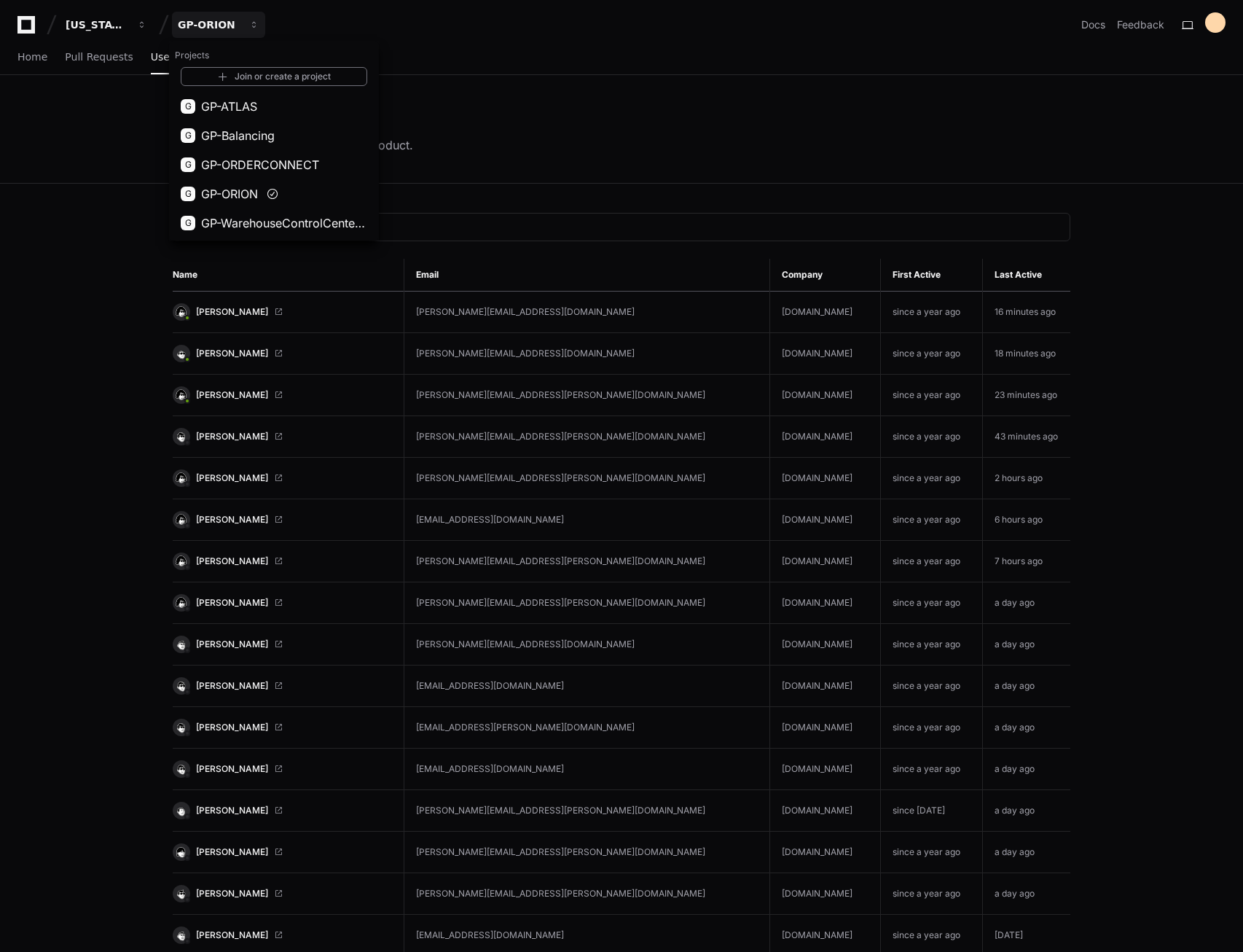
click at [585, 72] on div "Home Pull Requests Users Logs Settings" at bounding box center [622, 57] width 1208 height 33
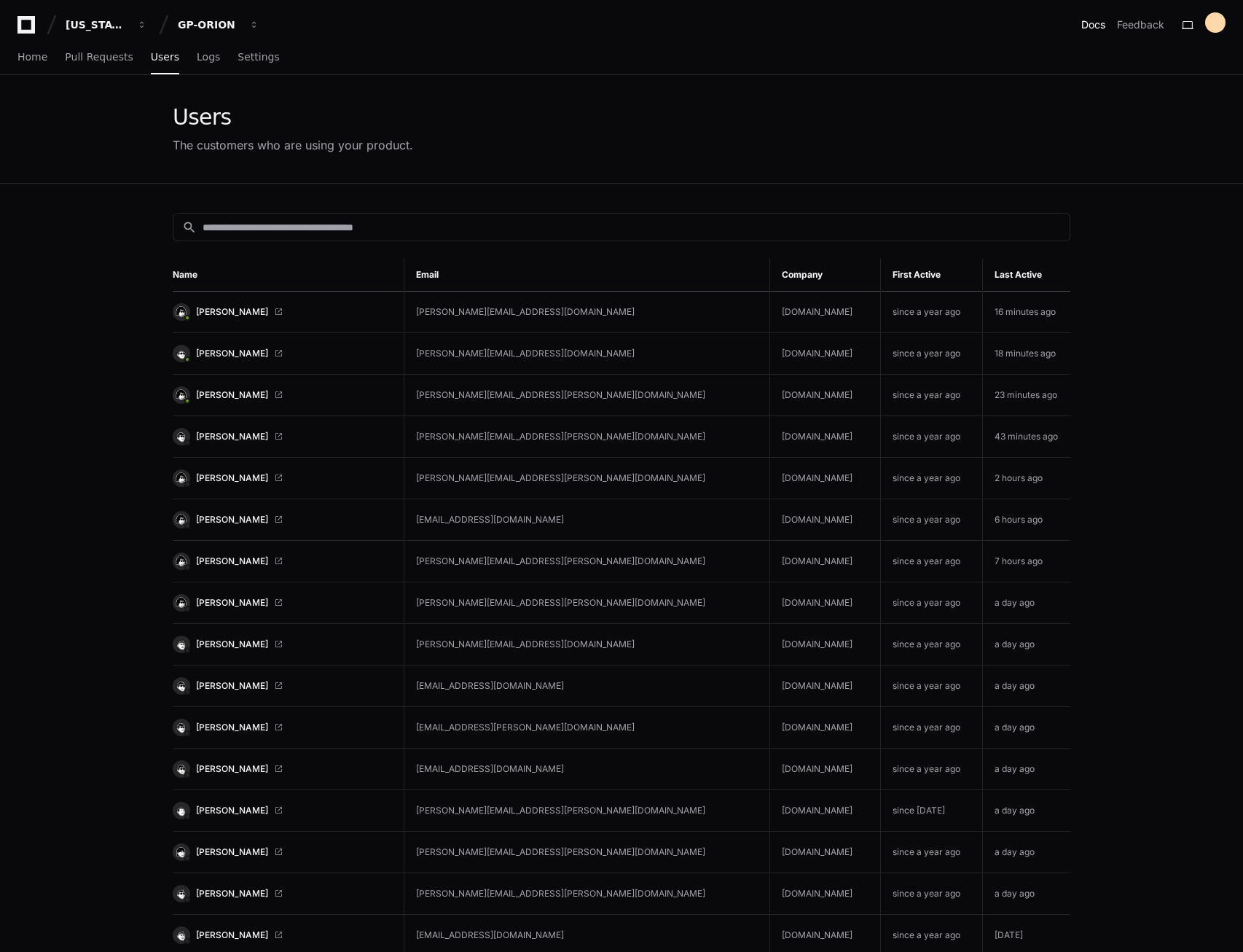
click at [1087, 21] on link "Docs" at bounding box center [1093, 25] width 24 height 15
